Goal: Task Accomplishment & Management: Use online tool/utility

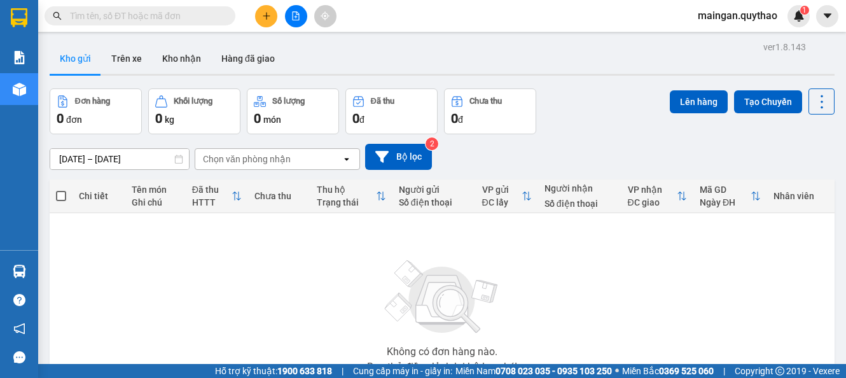
click at [288, 22] on button at bounding box center [296, 16] width 22 height 22
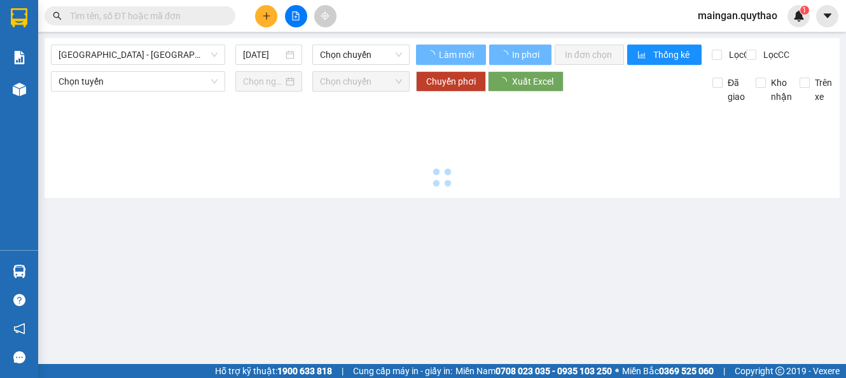
type input "[DATE]"
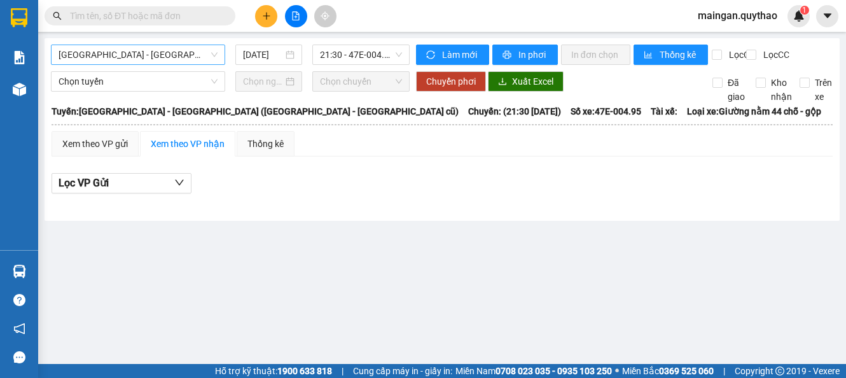
click at [167, 52] on span "[GEOGRAPHIC_DATA] - [GEOGRAPHIC_DATA] ([GEOGRAPHIC_DATA] - [GEOGRAPHIC_DATA] cũ)" at bounding box center [138, 54] width 159 height 19
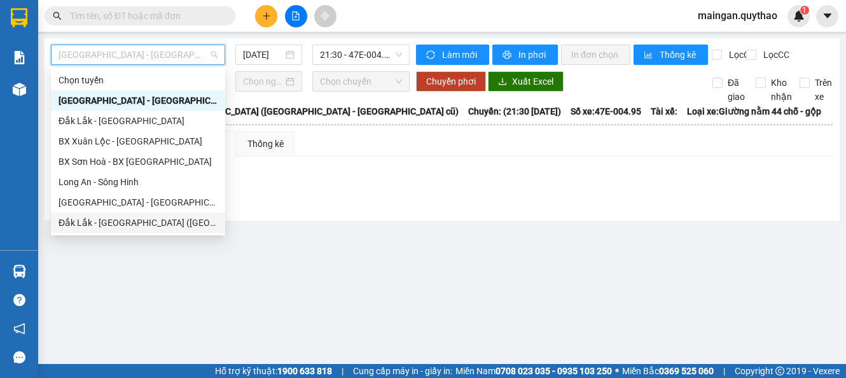
drag, startPoint x: 151, startPoint y: 200, endPoint x: 162, endPoint y: 228, distance: 30.0
click at [162, 228] on div "Chọn tuyến [GEOGRAPHIC_DATA] - [GEOGRAPHIC_DATA] ([GEOGRAPHIC_DATA] - [GEOGRAPH…" at bounding box center [138, 172] width 174 height 204
click at [163, 228] on div "Đắk Lắk - [GEOGRAPHIC_DATA] ([GEOGRAPHIC_DATA] mới)" at bounding box center [138, 223] width 159 height 14
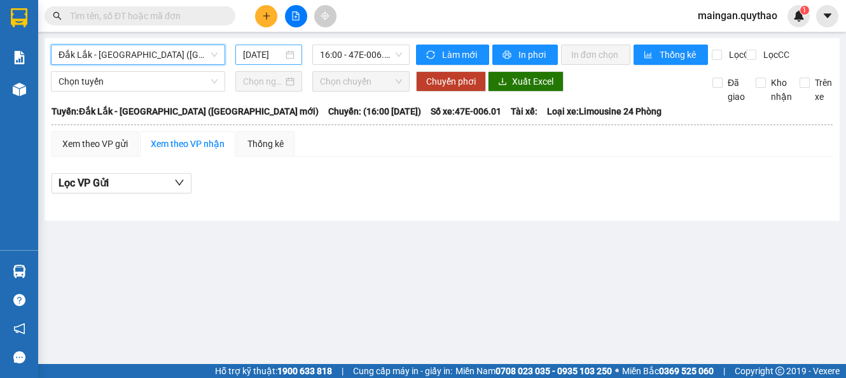
click at [254, 64] on div "[DATE]" at bounding box center [268, 55] width 67 height 20
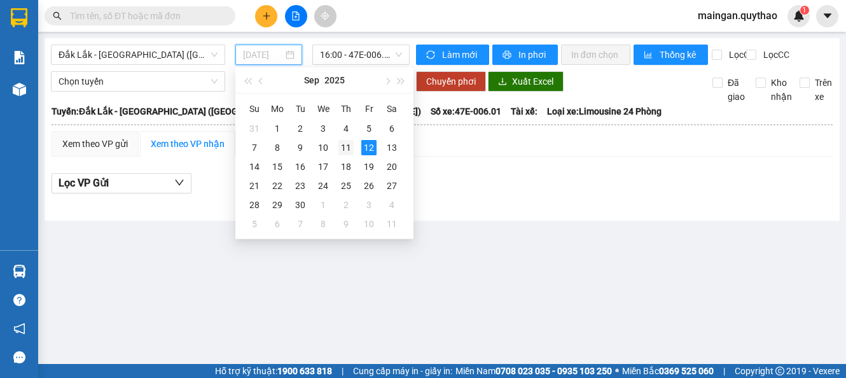
click at [347, 148] on div "11" at bounding box center [345, 147] width 15 height 15
type input "[DATE]"
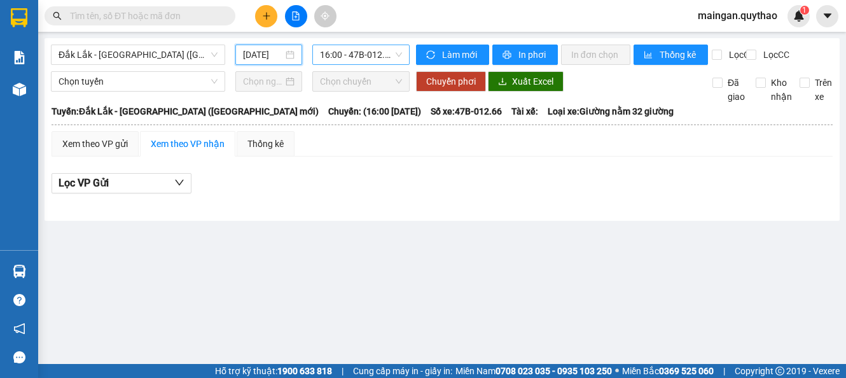
drag, startPoint x: 381, startPoint y: 59, endPoint x: 384, endPoint y: 66, distance: 8.3
click at [381, 59] on span "16:00 - 47B-012.66 - (Đã hủy)" at bounding box center [361, 54] width 82 height 19
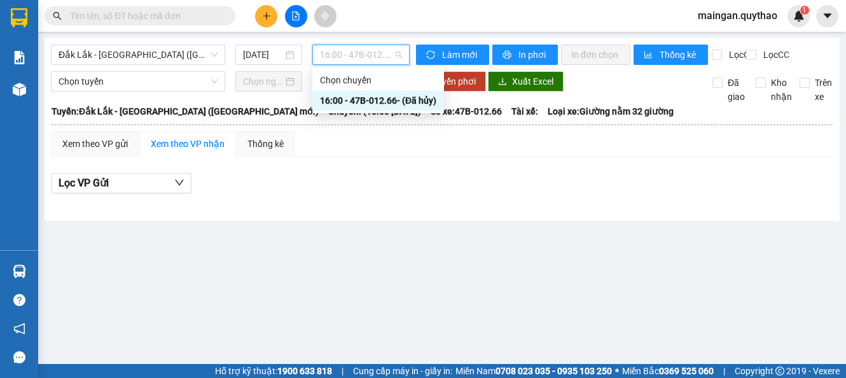
click at [371, 98] on div "16:00 - 47B-012.66 - (Đã hủy)" at bounding box center [378, 100] width 116 height 14
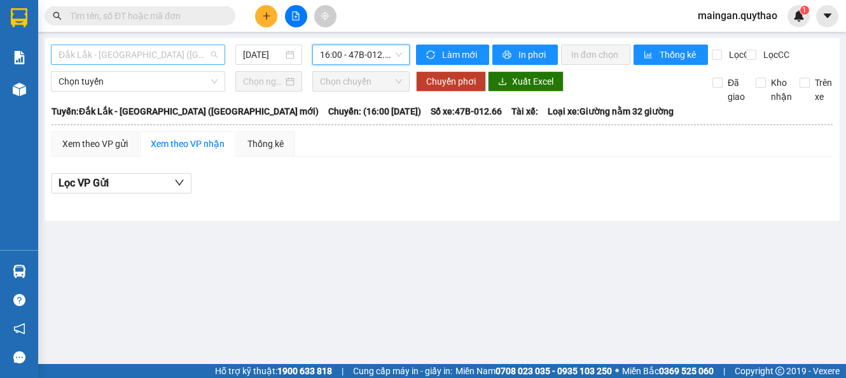
click at [191, 53] on span "Đắk Lắk - [GEOGRAPHIC_DATA] ([GEOGRAPHIC_DATA] mới)" at bounding box center [138, 54] width 159 height 19
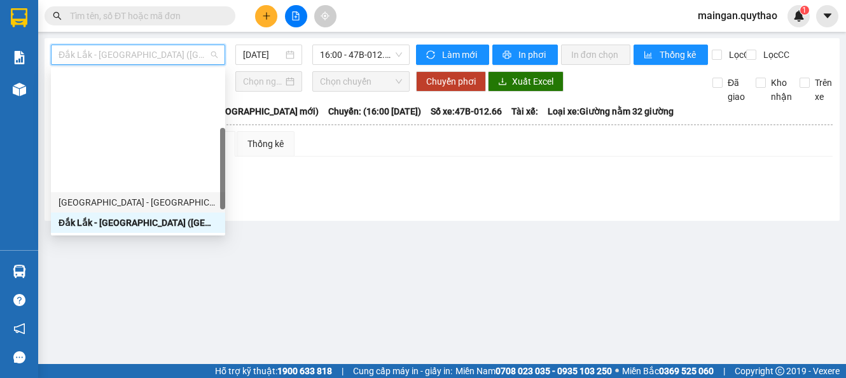
scroll to position [178, 0]
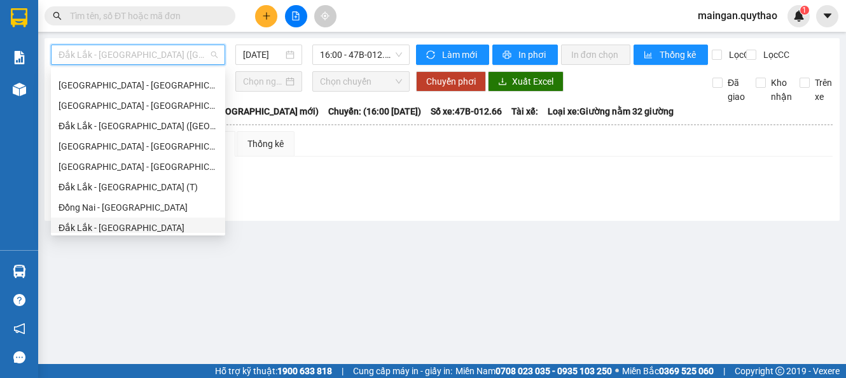
drag, startPoint x: 103, startPoint y: 130, endPoint x: 139, endPoint y: 230, distance: 106.6
click at [137, 237] on body "Kết quả tìm kiếm ( 0 ) Bộ lọc No Data maingan.quythao 1 Báo cáo Báo cáo dòng ti…" at bounding box center [423, 189] width 846 height 378
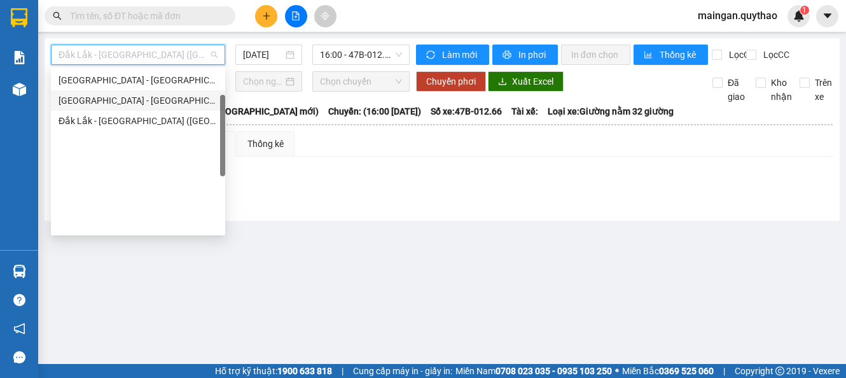
scroll to position [0, 0]
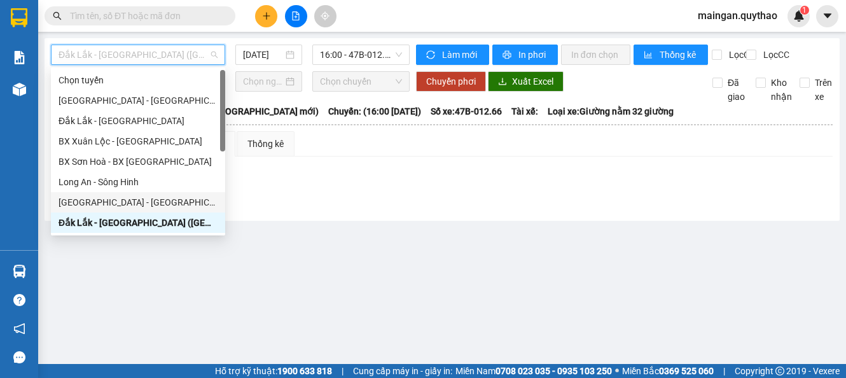
click at [130, 200] on div "[GEOGRAPHIC_DATA] - [GEOGRAPHIC_DATA] ([GEOGRAPHIC_DATA] mới)" at bounding box center [138, 202] width 159 height 14
type input "[DATE]"
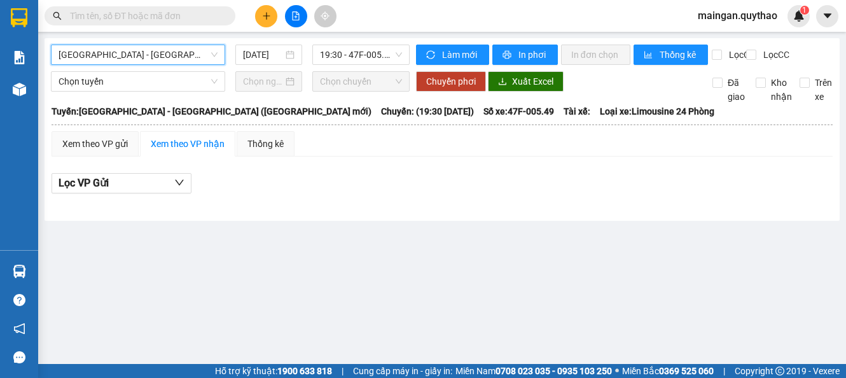
click at [188, 57] on span "[GEOGRAPHIC_DATA] - [GEOGRAPHIC_DATA] ([GEOGRAPHIC_DATA] mới)" at bounding box center [138, 54] width 159 height 19
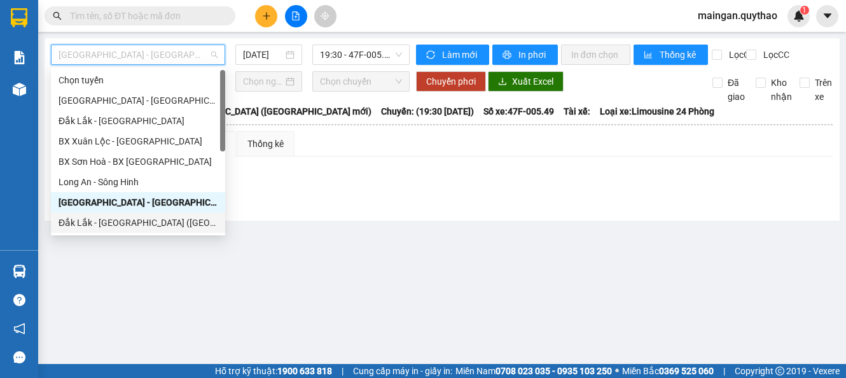
click at [156, 225] on div "Đắk Lắk - [GEOGRAPHIC_DATA] ([GEOGRAPHIC_DATA] mới)" at bounding box center [138, 223] width 159 height 14
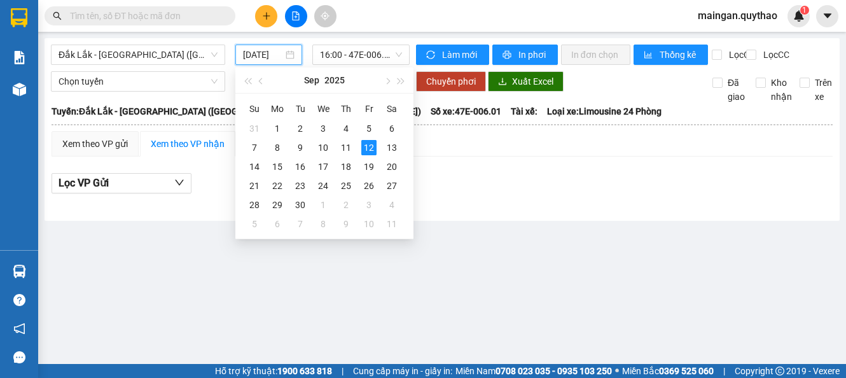
click at [261, 52] on input "[DATE]" at bounding box center [263, 55] width 40 height 14
click at [342, 147] on div "11" at bounding box center [345, 147] width 15 height 15
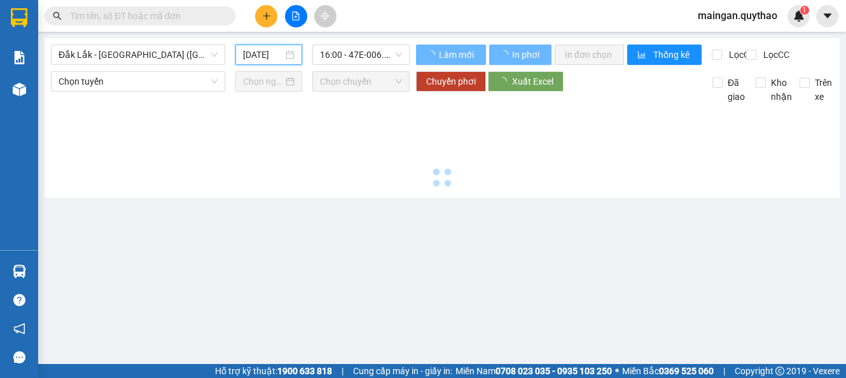
type input "[DATE]"
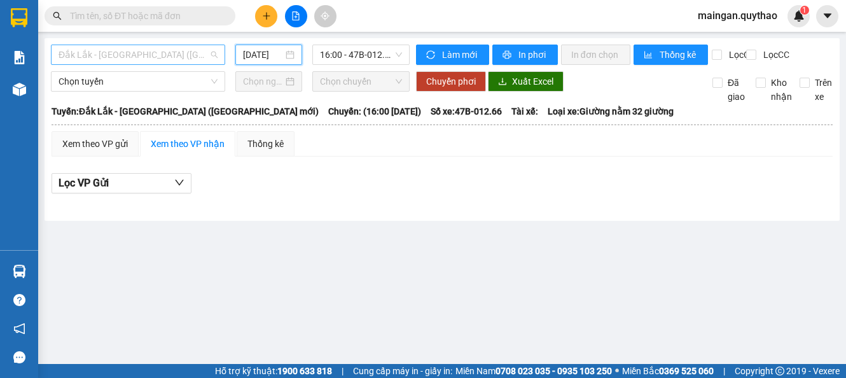
click at [183, 55] on span "Đắk Lắk - [GEOGRAPHIC_DATA] ([GEOGRAPHIC_DATA] mới)" at bounding box center [138, 54] width 159 height 19
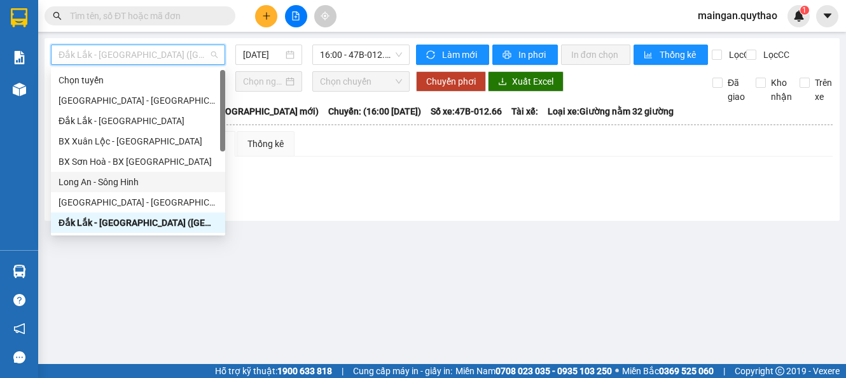
click at [121, 181] on div "Long An - Sông Hinh" at bounding box center [138, 182] width 159 height 14
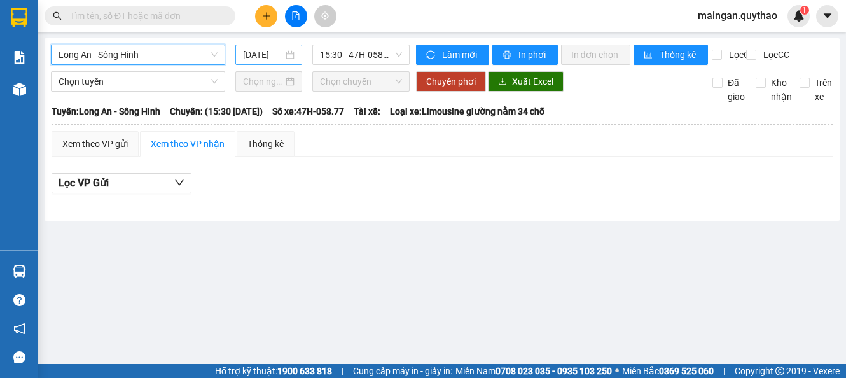
click at [273, 50] on input "[DATE]" at bounding box center [263, 55] width 40 height 14
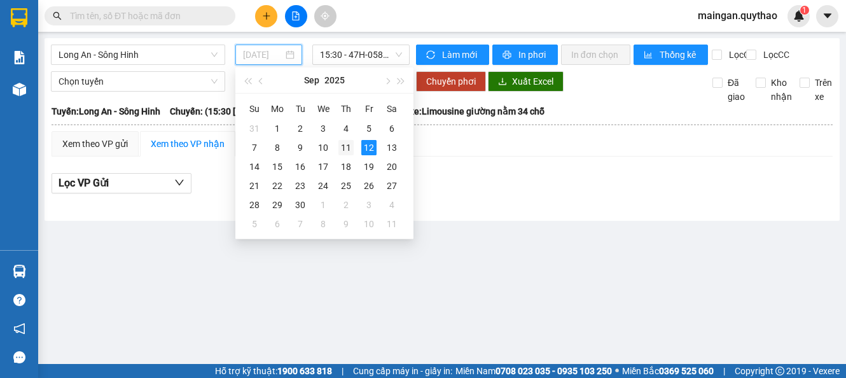
click at [341, 148] on div "11" at bounding box center [345, 147] width 15 height 15
type input "[DATE]"
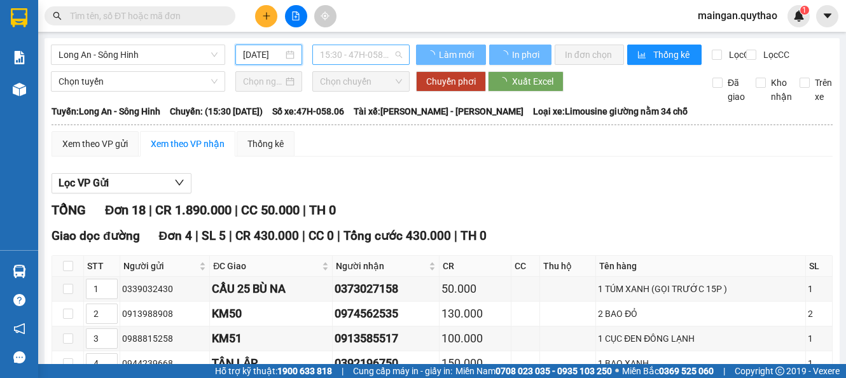
click at [334, 58] on span "15:30 - 47H-058.06" at bounding box center [361, 54] width 82 height 19
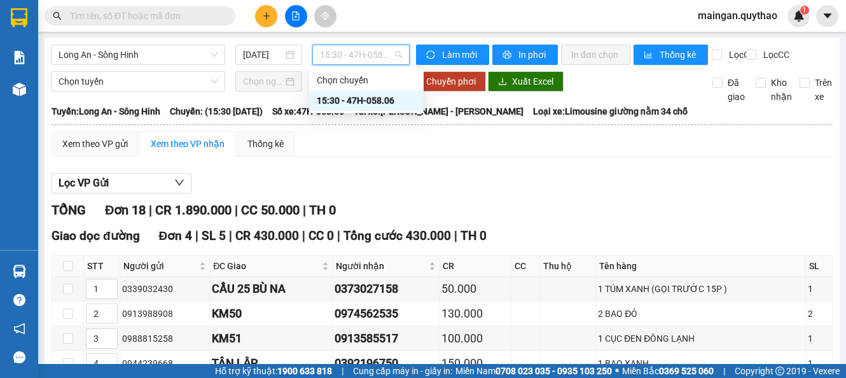
click at [392, 194] on div "Lọc VP Gửi" at bounding box center [442, 183] width 781 height 21
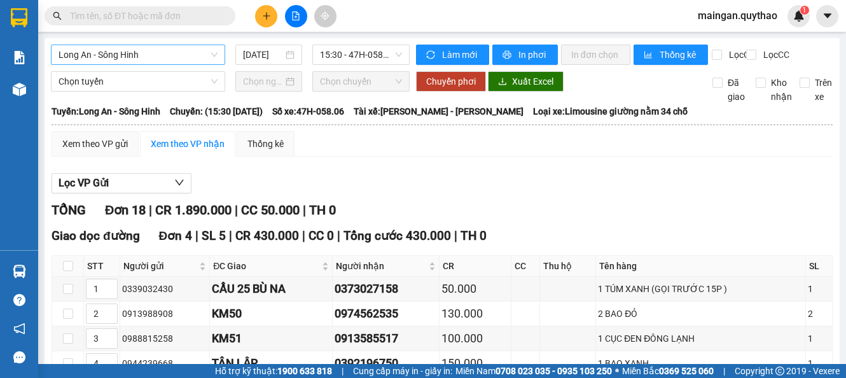
click at [114, 51] on span "Long An - Sông Hinh" at bounding box center [138, 54] width 159 height 19
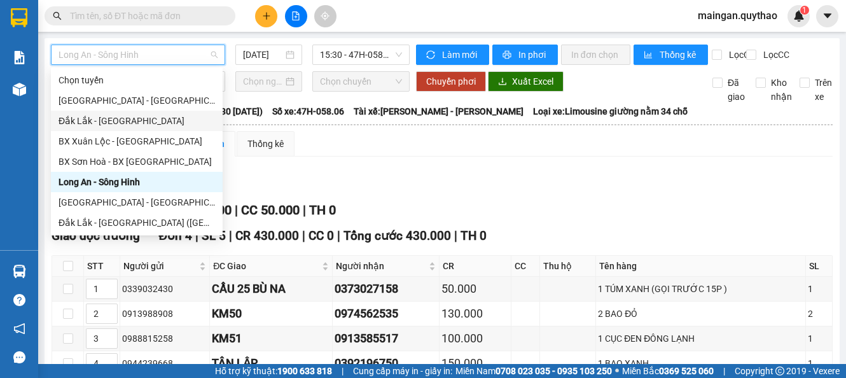
click at [104, 120] on div "Đắk Lắk - [GEOGRAPHIC_DATA]" at bounding box center [137, 121] width 156 height 14
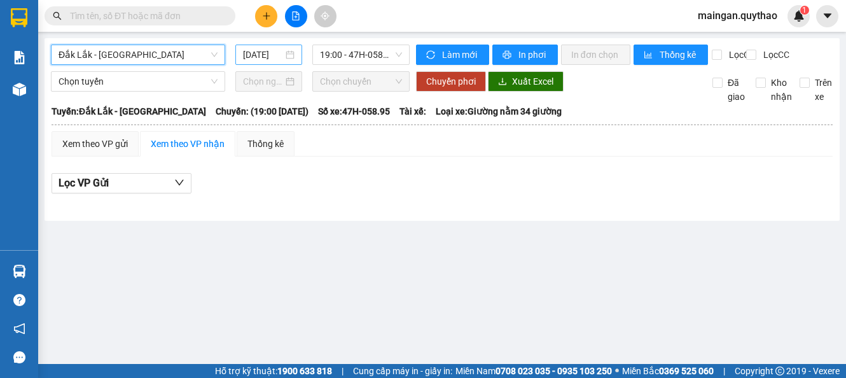
click at [258, 60] on input "[DATE]" at bounding box center [263, 55] width 40 height 14
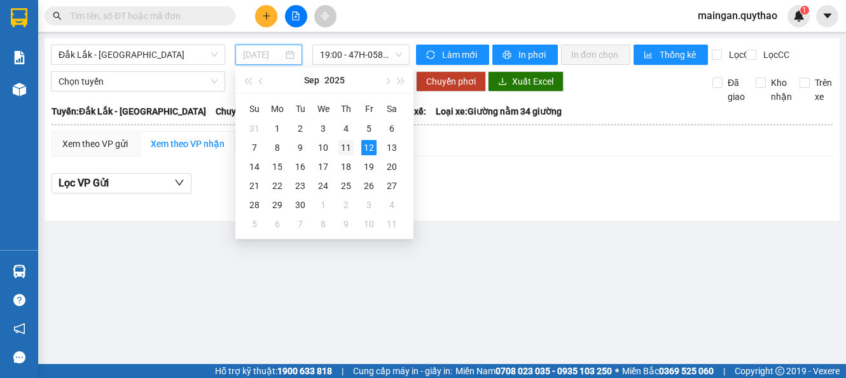
click at [352, 151] on div "11" at bounding box center [345, 147] width 15 height 15
type input "[DATE]"
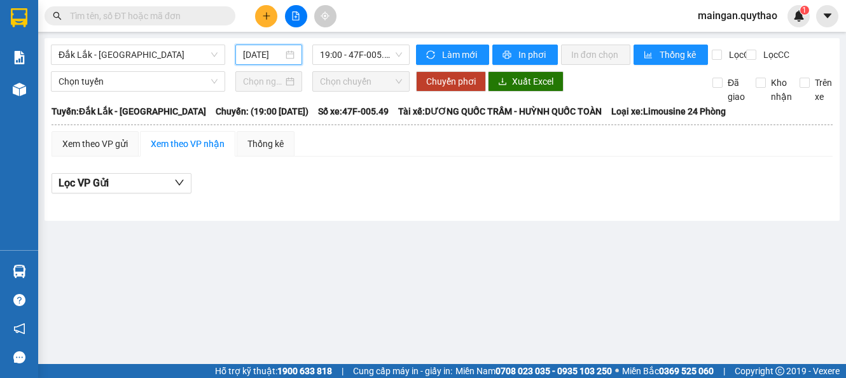
click at [384, 65] on div "Đắk Lắk - [GEOGRAPHIC_DATA] [DATE] 19:00 - 47F-005.49 - (Đã hủy)" at bounding box center [230, 55] width 359 height 20
click at [385, 59] on span "19:00 - 47F-005.49 - (Đã hủy)" at bounding box center [361, 54] width 82 height 19
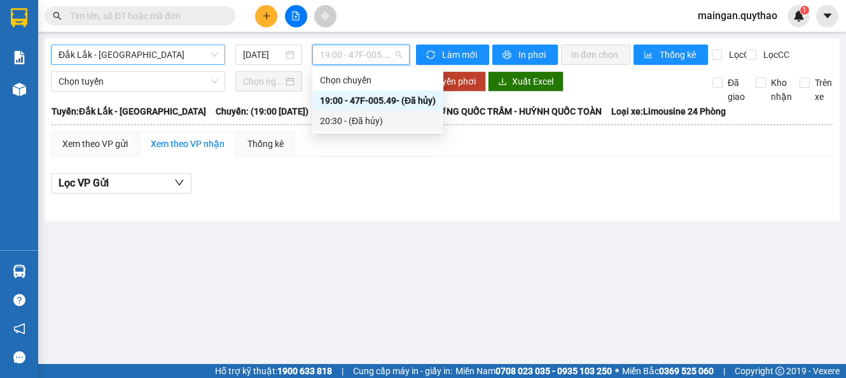
click at [116, 53] on span "Đắk Lắk - [GEOGRAPHIC_DATA]" at bounding box center [138, 54] width 159 height 19
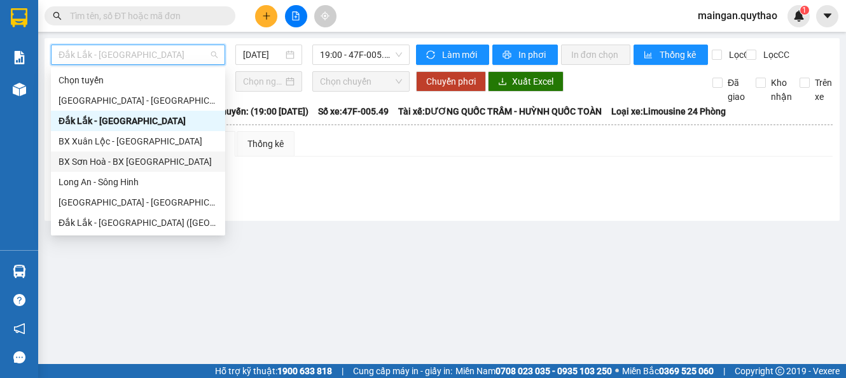
click at [120, 163] on div "BX Sơn Hoà - BX [GEOGRAPHIC_DATA]" at bounding box center [138, 162] width 159 height 14
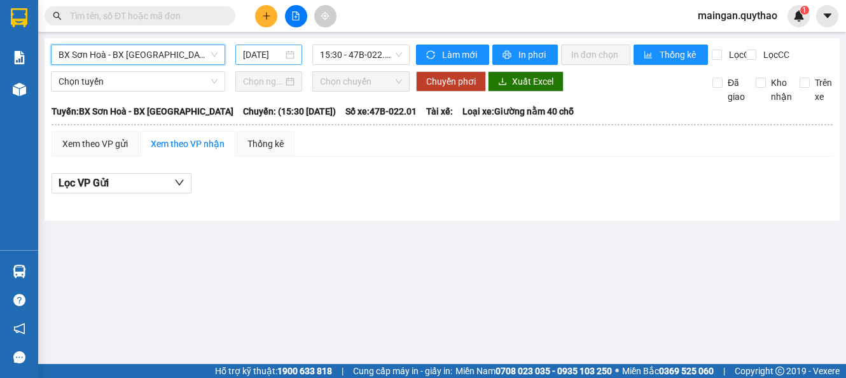
click at [239, 60] on div "[DATE]" at bounding box center [268, 55] width 67 height 20
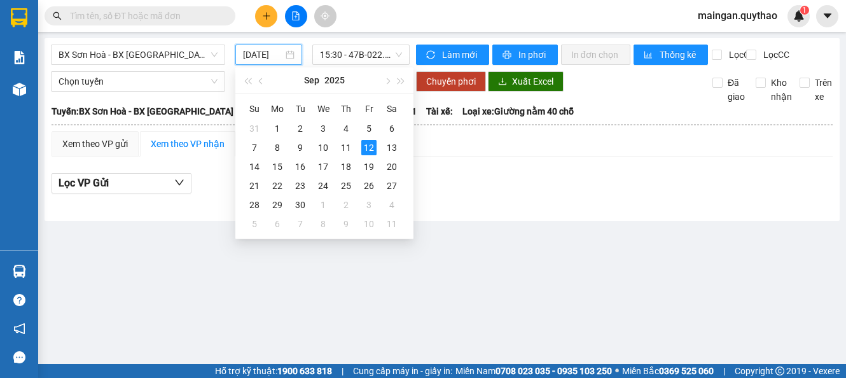
scroll to position [0, 5]
click at [347, 149] on div "11" at bounding box center [345, 147] width 15 height 15
type input "[DATE]"
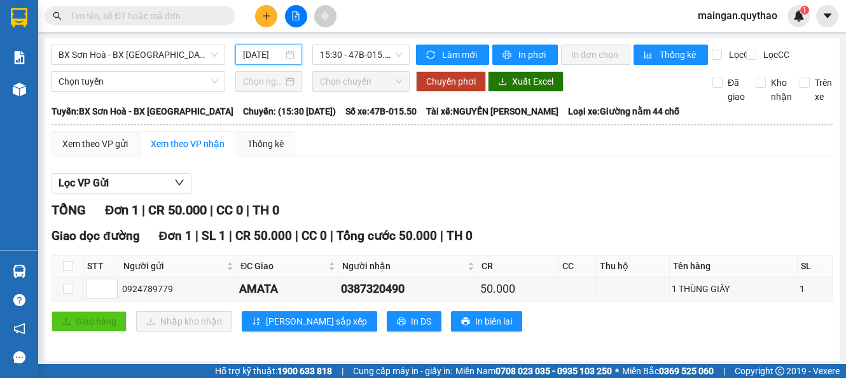
click at [359, 39] on div "BX Sơn Hoà - BX [GEOGRAPHIC_DATA] [DATE] 15:30 - 47B-015.50 Làm mới In phơi In …" at bounding box center [442, 199] width 795 height 322
drag, startPoint x: 359, startPoint y: 52, endPoint x: 351, endPoint y: 66, distance: 15.9
click at [358, 53] on span "15:30 - 47B-015.50" at bounding box center [361, 54] width 82 height 19
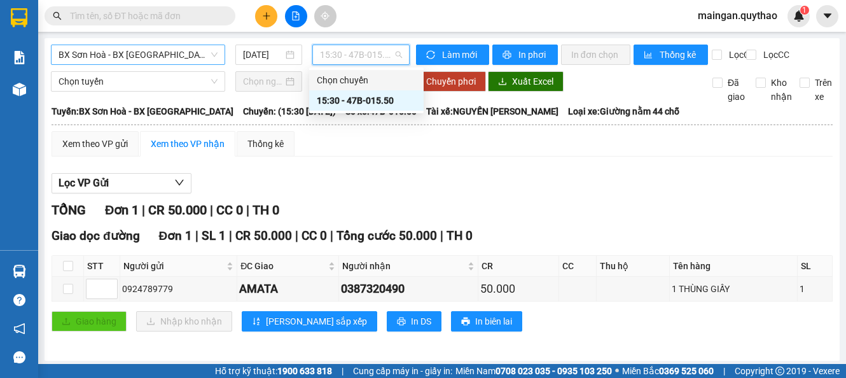
click at [120, 46] on span "BX Sơn Hoà - BX [GEOGRAPHIC_DATA]" at bounding box center [138, 54] width 159 height 19
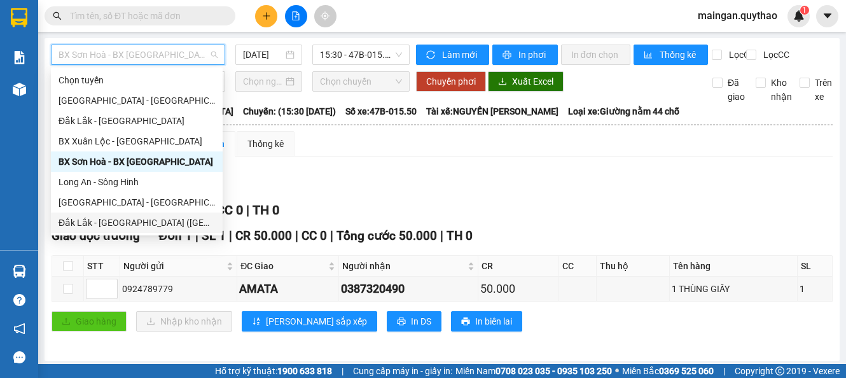
scroll to position [64, 0]
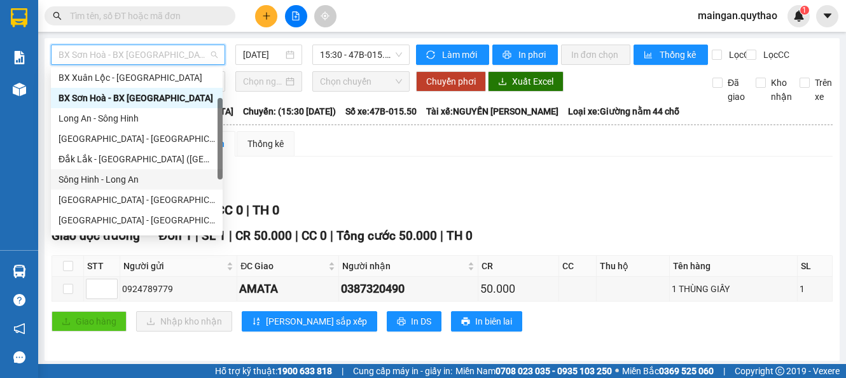
click at [111, 176] on div "Sông Hinh - Long An" at bounding box center [137, 179] width 156 height 14
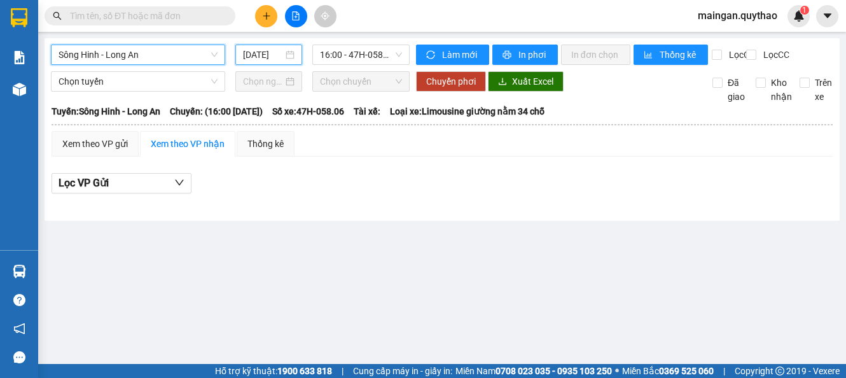
click at [258, 58] on input "[DATE]" at bounding box center [263, 55] width 40 height 14
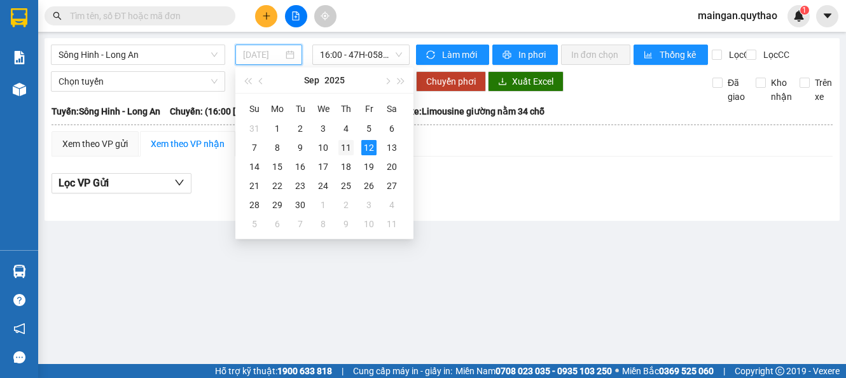
click at [346, 147] on div "11" at bounding box center [345, 147] width 15 height 15
type input "[DATE]"
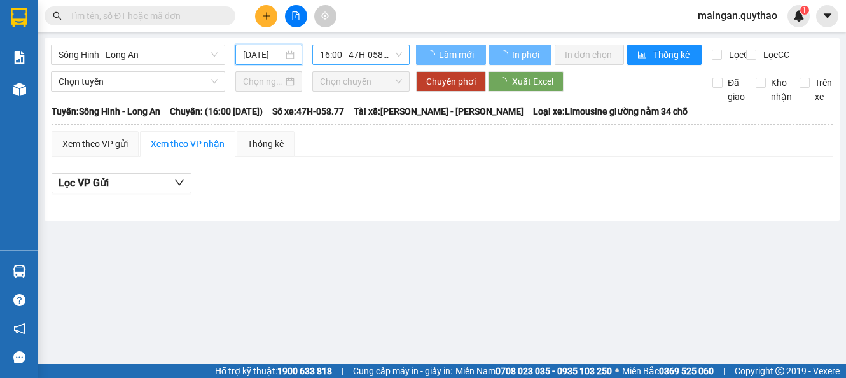
click at [357, 64] on span "16:00 - 47H-058.77" at bounding box center [361, 54] width 82 height 19
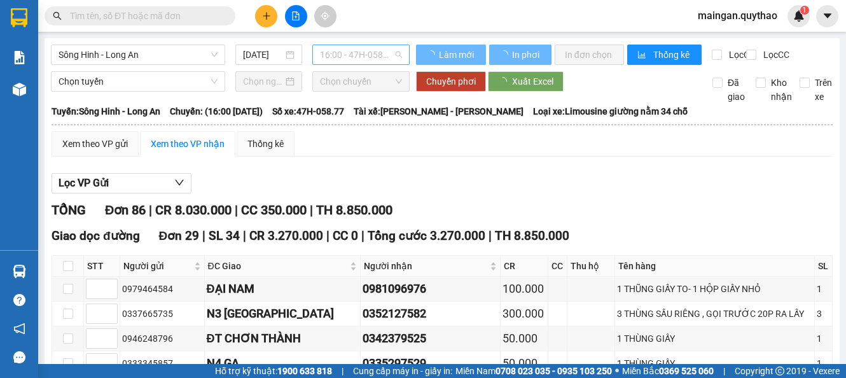
click at [361, 58] on span "16:00 - 47H-058.77" at bounding box center [361, 54] width 82 height 19
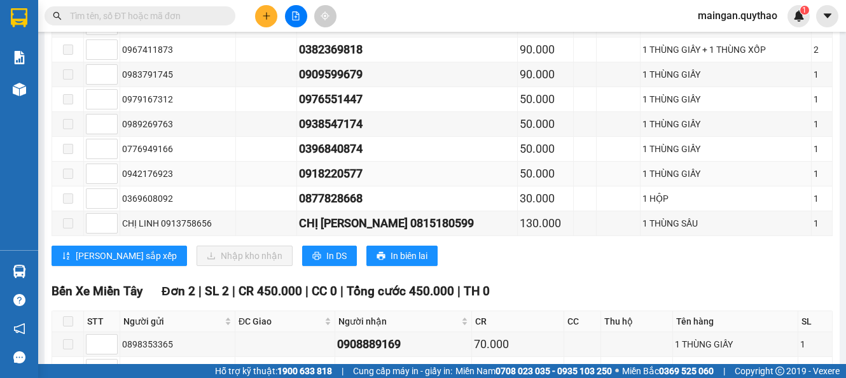
scroll to position [1844, 0]
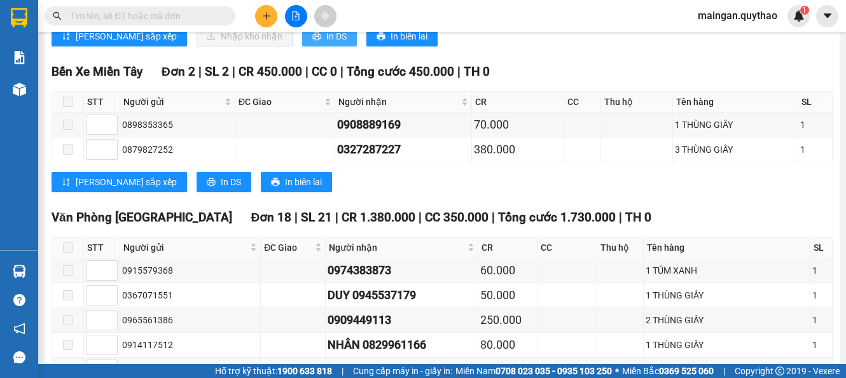
click at [326, 43] on span "In DS" at bounding box center [336, 36] width 20 height 14
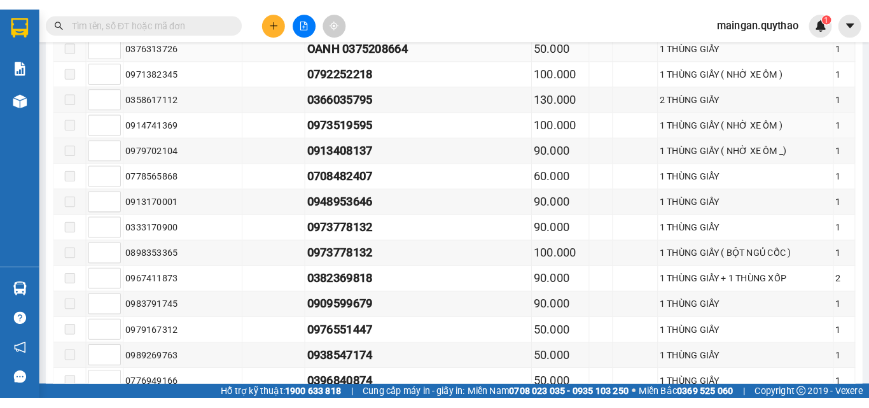
scroll to position [1272, 0]
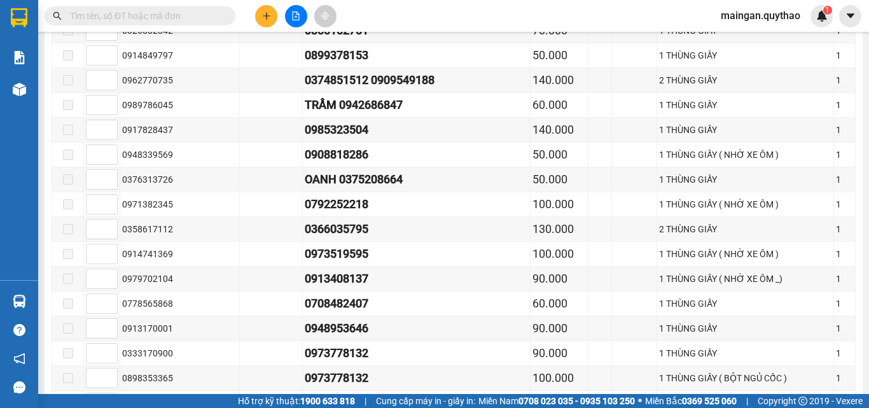
click at [182, 13] on input "text" at bounding box center [145, 16] width 150 height 14
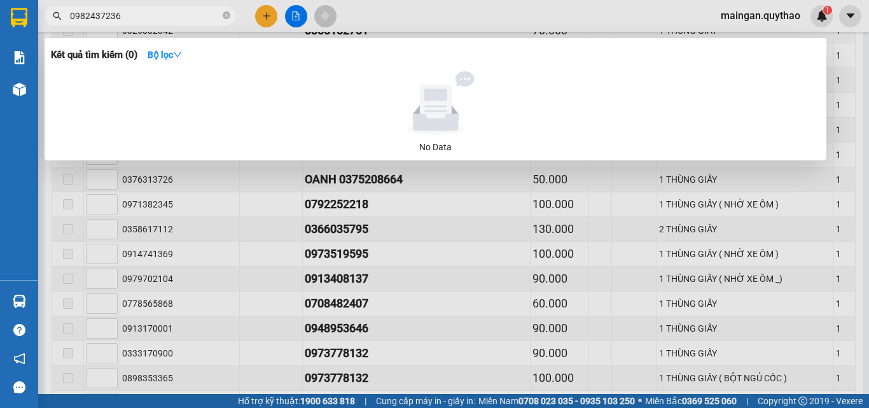
type input "0982437236"
drag, startPoint x: 265, startPoint y: 18, endPoint x: 271, endPoint y: 27, distance: 11.1
click at [265, 19] on div at bounding box center [434, 204] width 869 height 408
